Goal: Check status: Check status

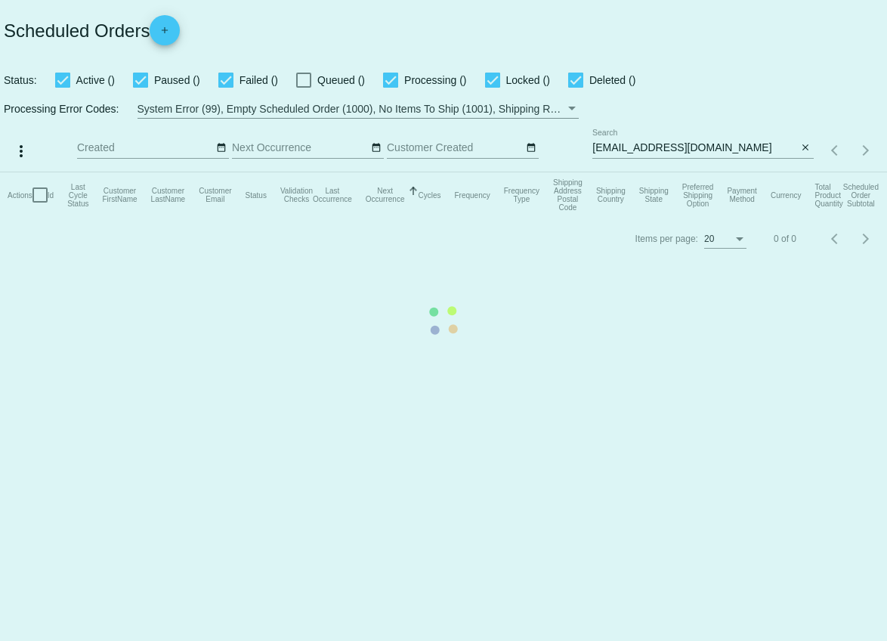
click at [729, 172] on mat-table "Actions Id Last Cycle Status Customer FirstName Customer LastName Customer Emai…" at bounding box center [443, 194] width 887 height 45
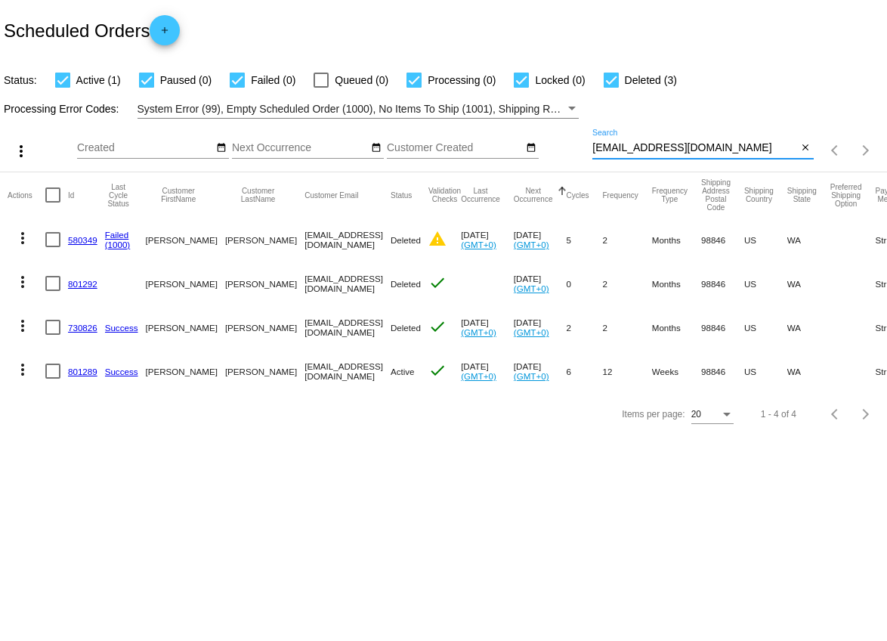
drag, startPoint x: 722, startPoint y: 149, endPoint x: 549, endPoint y: 147, distance: 173.0
click at [549, 147] on div "more_vert Aug Jan Feb Mar [DATE]" at bounding box center [443, 146] width 887 height 54
paste input "jensenashleya"
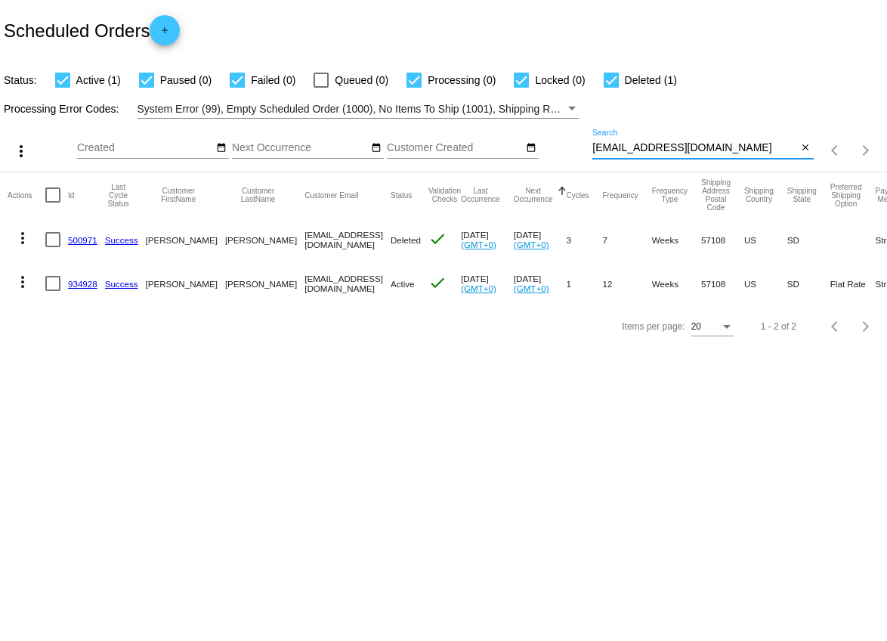
type input "[EMAIL_ADDRESS][DOMAIN_NAME]"
click at [85, 283] on link "934928" at bounding box center [82, 284] width 29 height 10
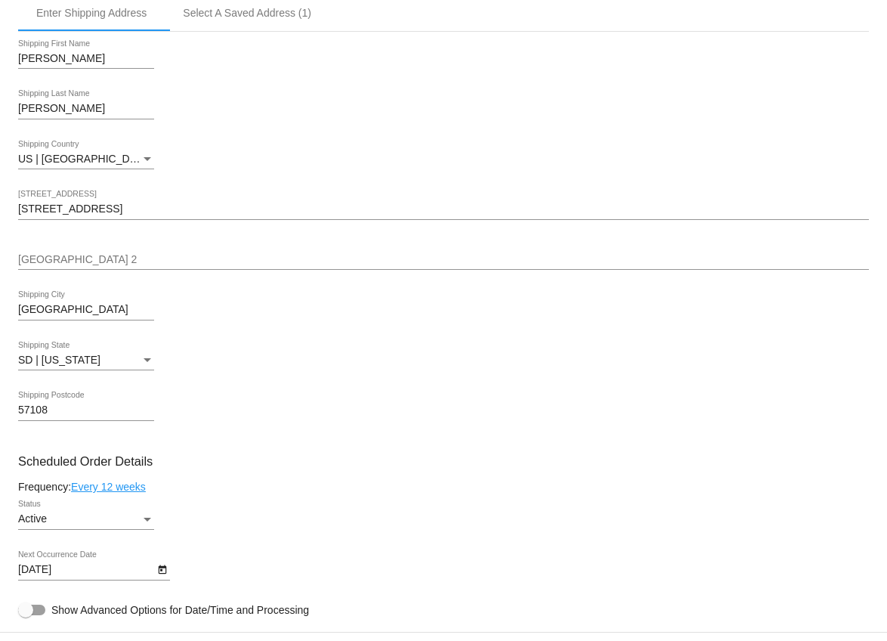
scroll to position [418, 0]
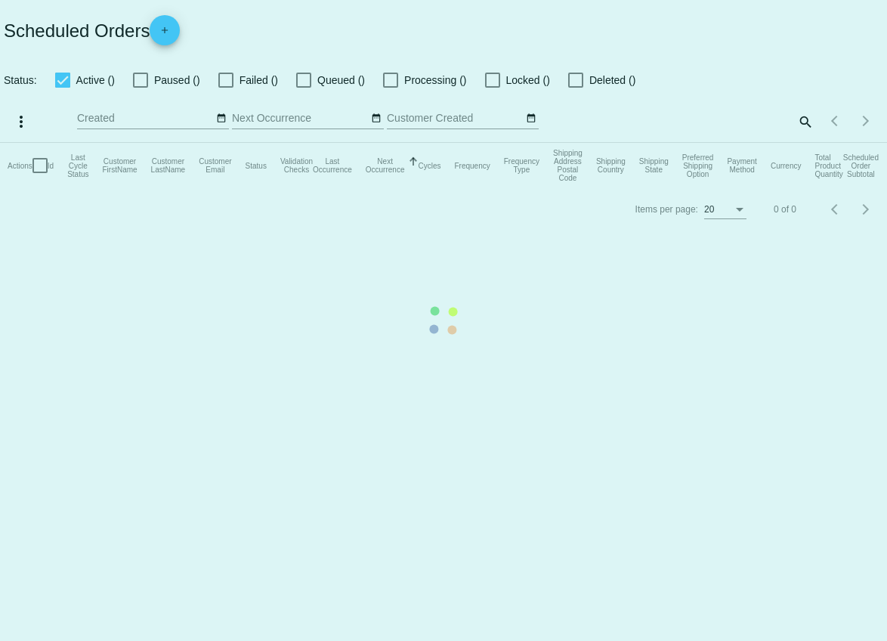
checkbox input "true"
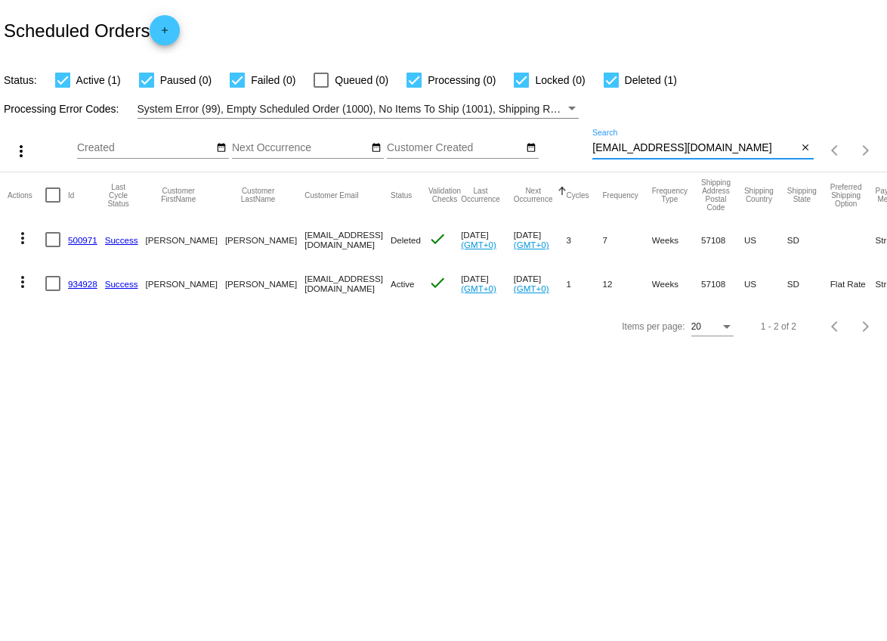
drag, startPoint x: 725, startPoint y: 150, endPoint x: 586, endPoint y: 150, distance: 138.3
click at [586, 150] on div "more_vert Aug Jan Feb Mar [DATE]" at bounding box center [443, 146] width 887 height 54
paste input "ashvine83"
type input "[EMAIL_ADDRESS][DOMAIN_NAME]"
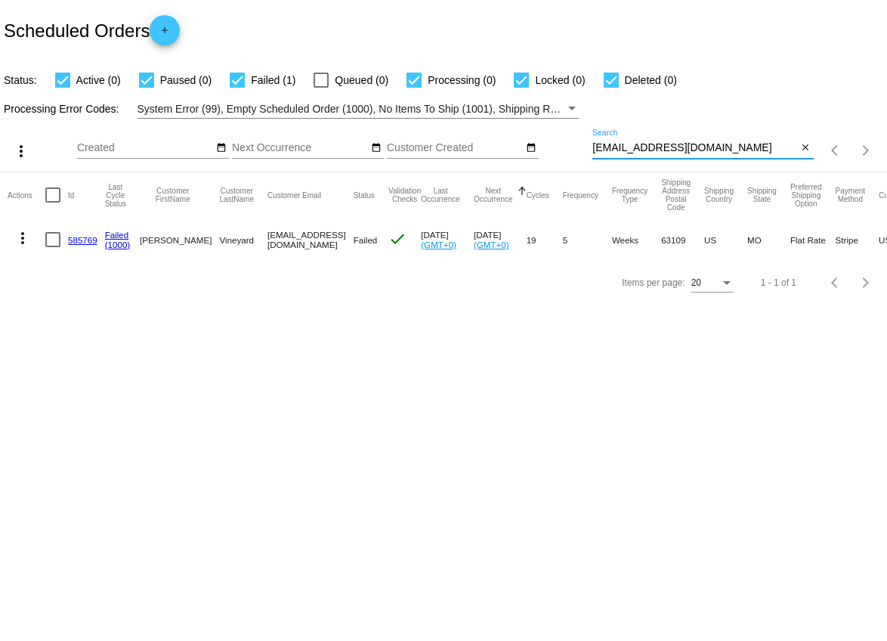
click at [22, 237] on mat-icon "more_vert" at bounding box center [23, 238] width 18 height 18
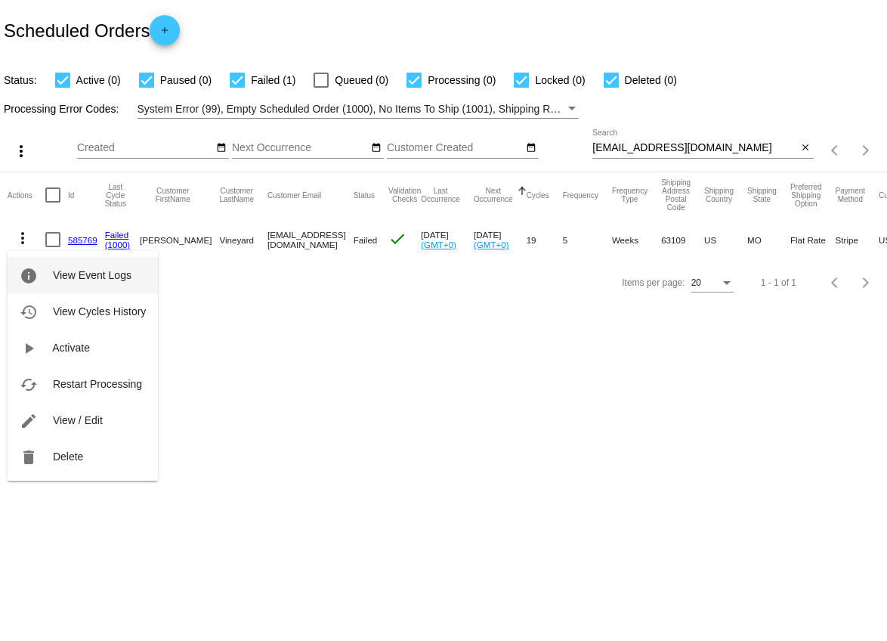
click at [66, 270] on span "View Event Logs" at bounding box center [92, 275] width 79 height 12
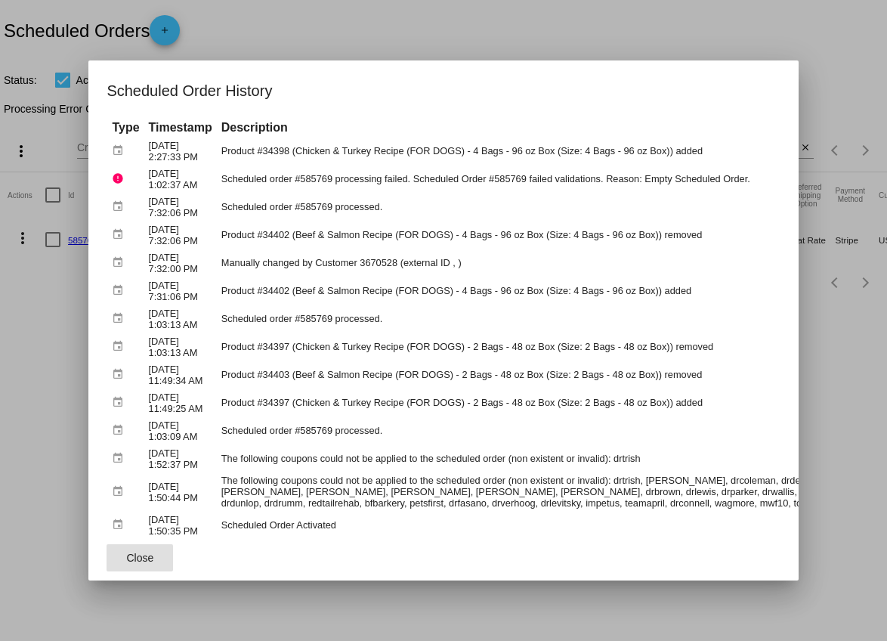
click at [347, 19] on div at bounding box center [443, 320] width 887 height 641
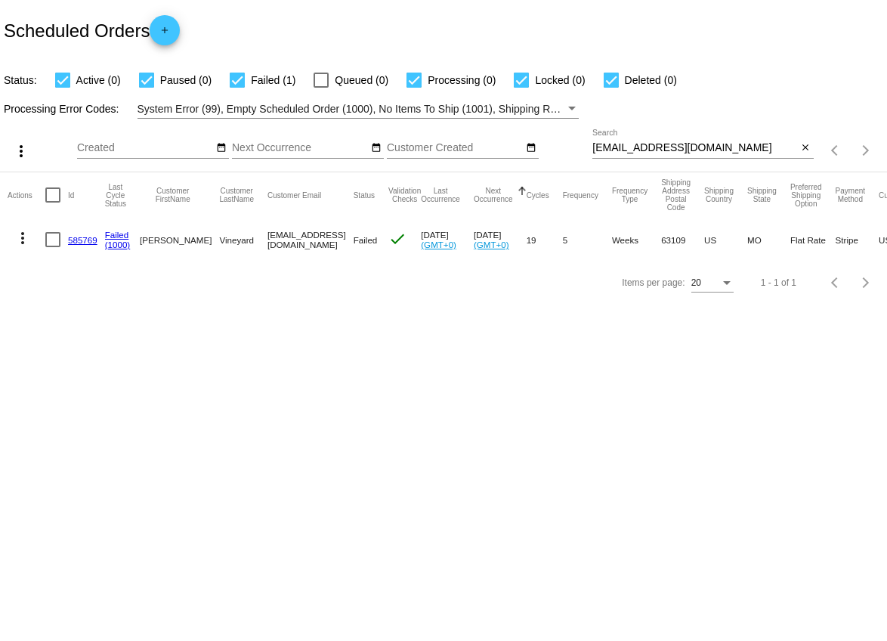
click at [85, 243] on link "585769" at bounding box center [82, 240] width 29 height 10
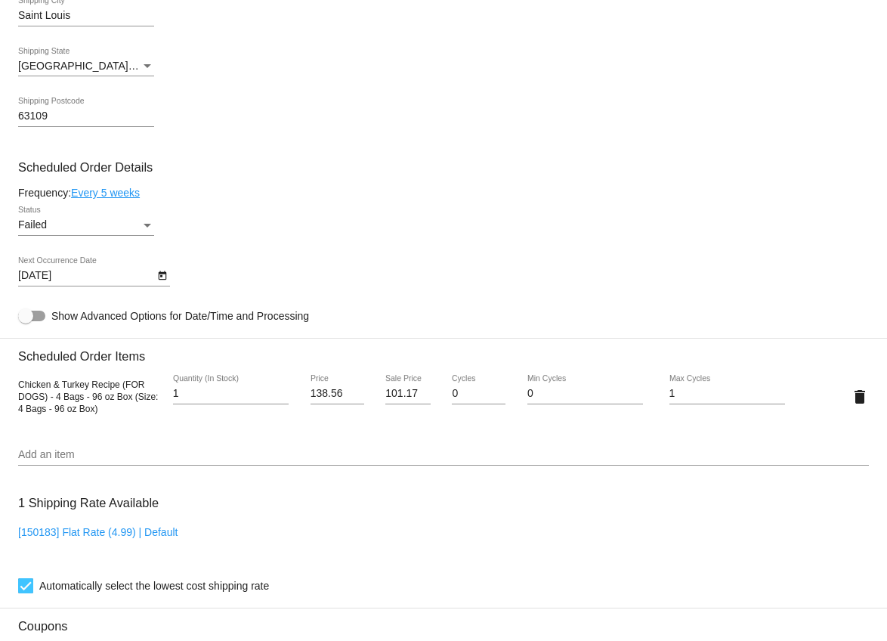
scroll to position [750, 0]
